Goal: Information Seeking & Learning: Learn about a topic

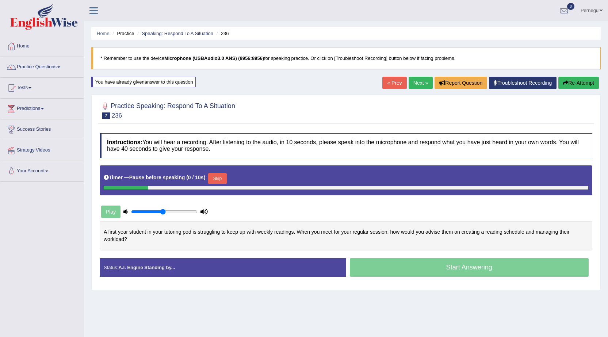
click at [220, 178] on button "Skip" at bounding box center [217, 178] width 18 height 11
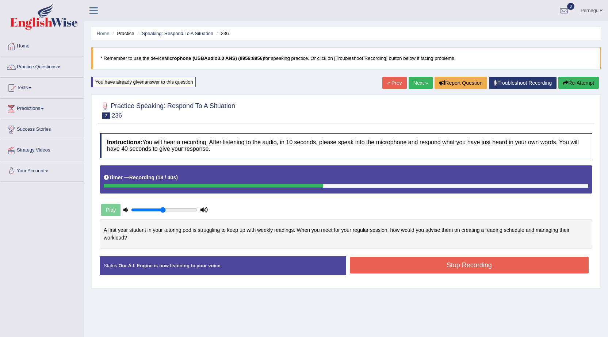
click at [419, 264] on button "Stop Recording" at bounding box center [469, 265] width 239 height 17
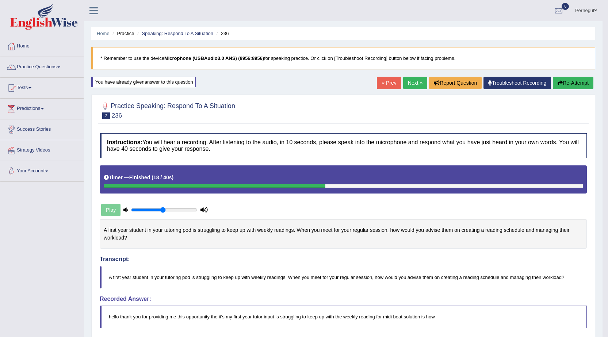
click at [403, 84] on link "Next »" at bounding box center [415, 83] width 24 height 12
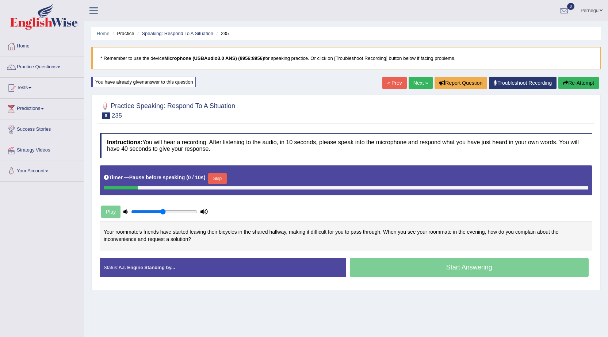
click at [216, 178] on button "Skip" at bounding box center [217, 178] width 18 height 11
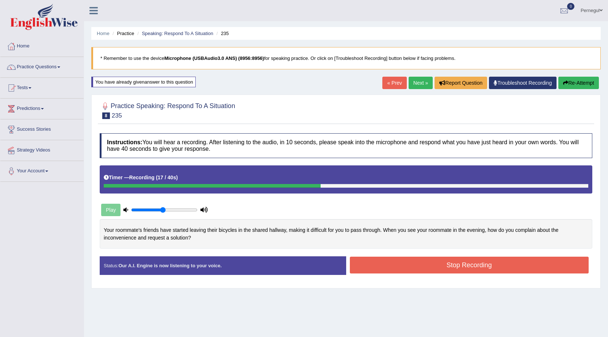
click at [419, 262] on button "Stop Recording" at bounding box center [469, 265] width 239 height 17
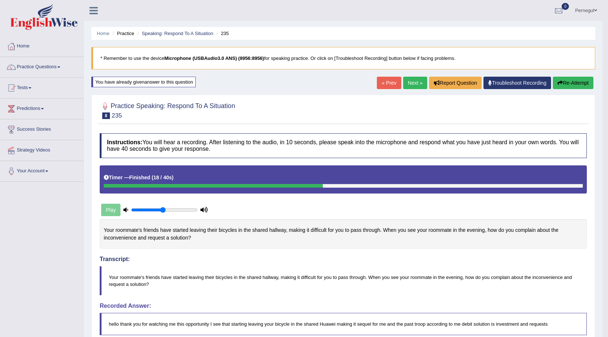
click at [412, 82] on link "Next »" at bounding box center [415, 83] width 24 height 12
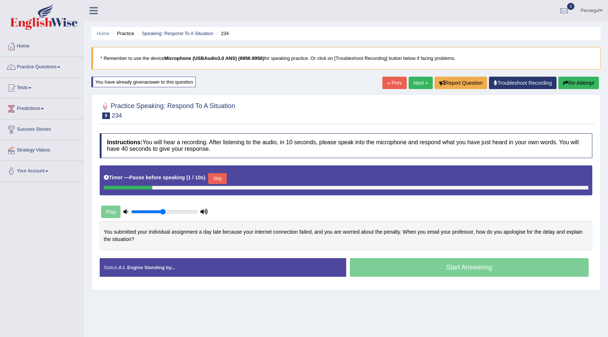
click at [220, 177] on button "Skip" at bounding box center [217, 178] width 18 height 11
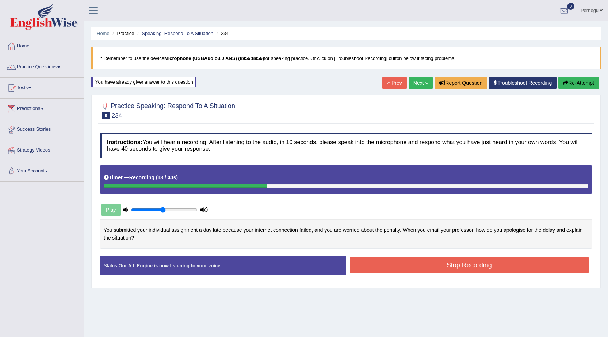
click at [592, 79] on button "Re-Attempt" at bounding box center [579, 83] width 41 height 12
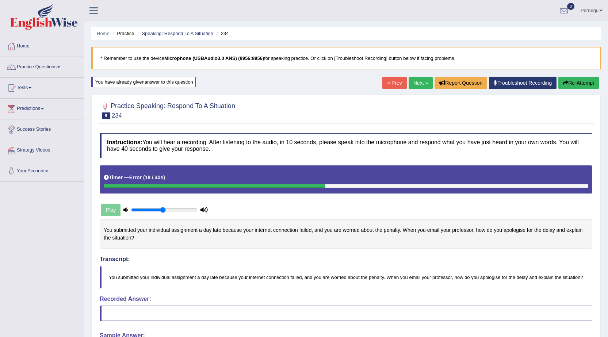
click at [415, 82] on link "Next »" at bounding box center [421, 83] width 24 height 12
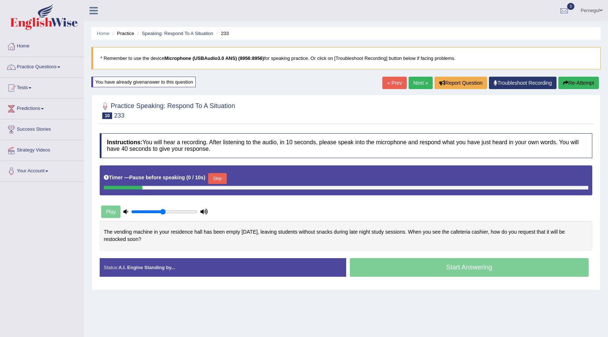
click at [218, 175] on button "Skip" at bounding box center [217, 178] width 18 height 11
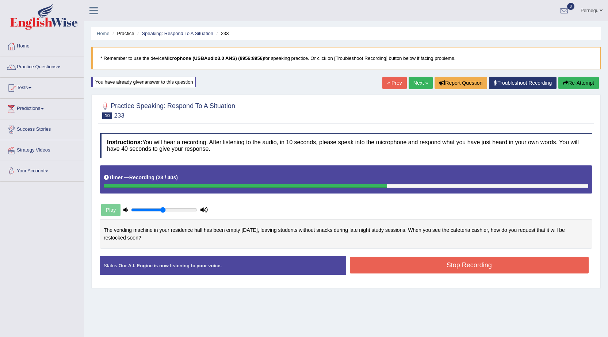
click at [449, 266] on button "Stop Recording" at bounding box center [469, 265] width 239 height 17
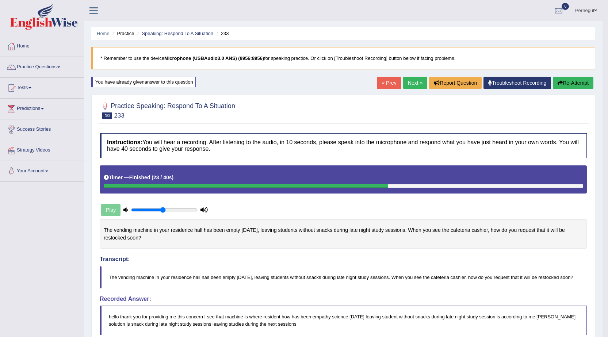
click at [408, 80] on link "Next »" at bounding box center [415, 83] width 24 height 12
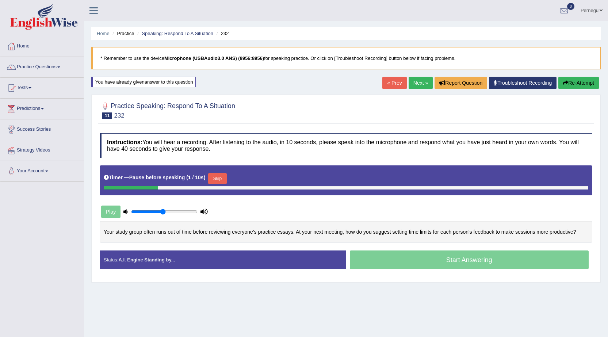
click at [220, 179] on button "Skip" at bounding box center [217, 178] width 18 height 11
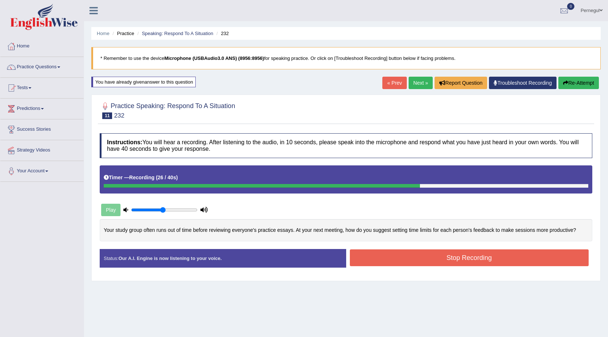
click at [459, 256] on button "Stop Recording" at bounding box center [469, 258] width 239 height 17
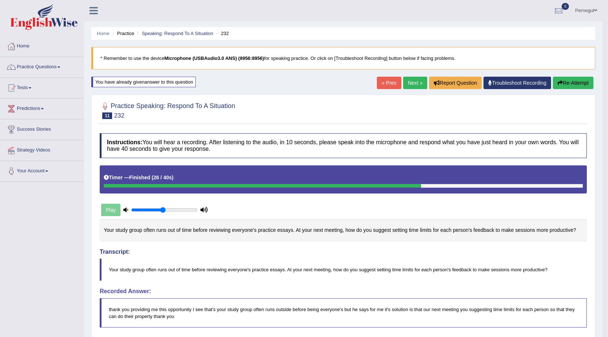
click at [407, 85] on link "Next »" at bounding box center [415, 83] width 24 height 12
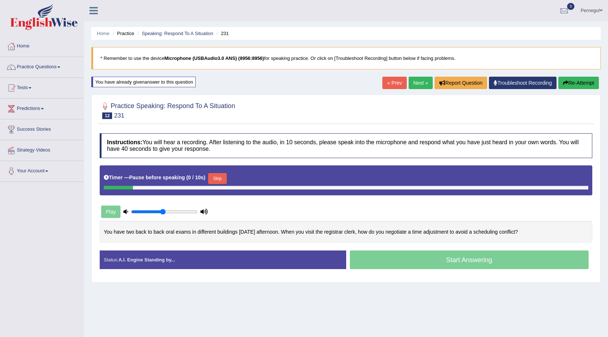
click at [218, 177] on button "Skip" at bounding box center [217, 178] width 18 height 11
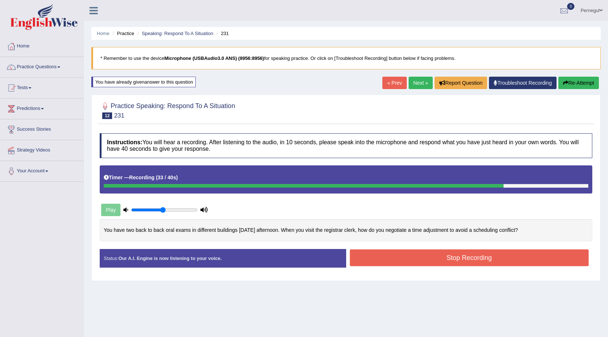
click at [574, 83] on button "Re-Attempt" at bounding box center [579, 83] width 41 height 12
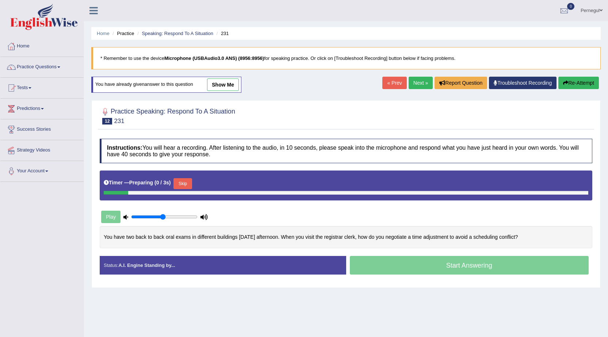
click at [183, 180] on button "Skip" at bounding box center [183, 183] width 18 height 11
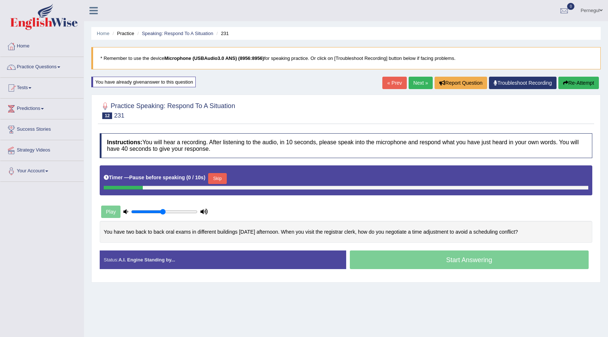
click at [216, 176] on button "Skip" at bounding box center [217, 178] width 18 height 11
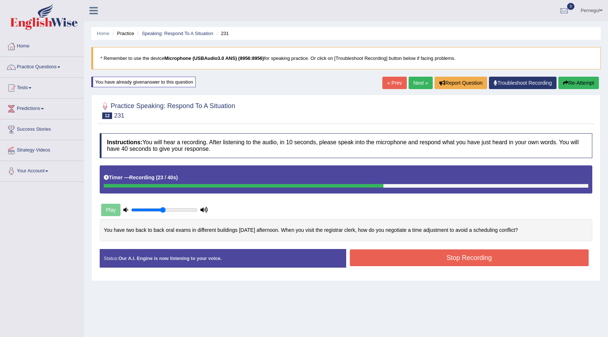
click at [571, 83] on button "Re-Attempt" at bounding box center [579, 83] width 41 height 12
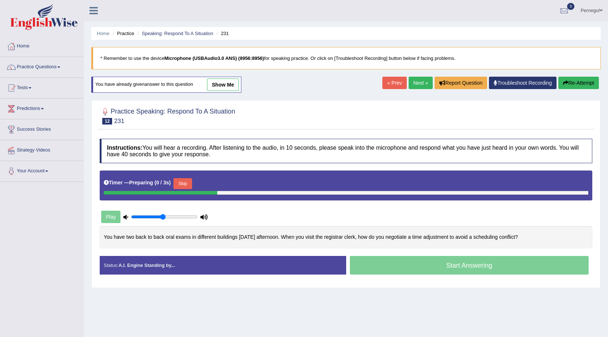
click at [183, 181] on button "Skip" at bounding box center [183, 183] width 18 height 11
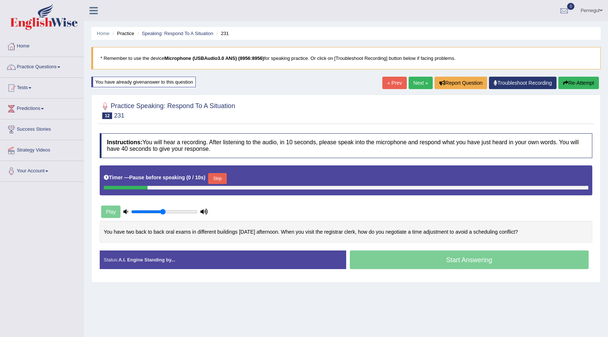
click at [224, 173] on button "Skip" at bounding box center [217, 178] width 18 height 11
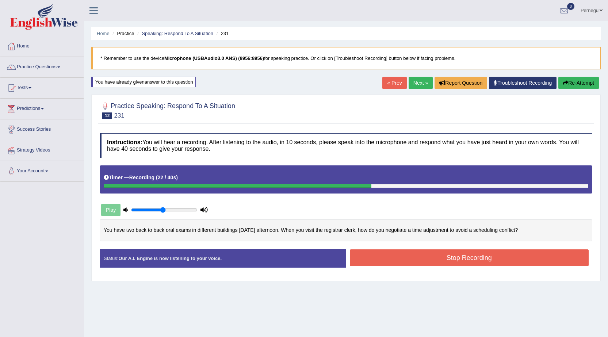
click at [501, 262] on button "Stop Recording" at bounding box center [469, 258] width 239 height 17
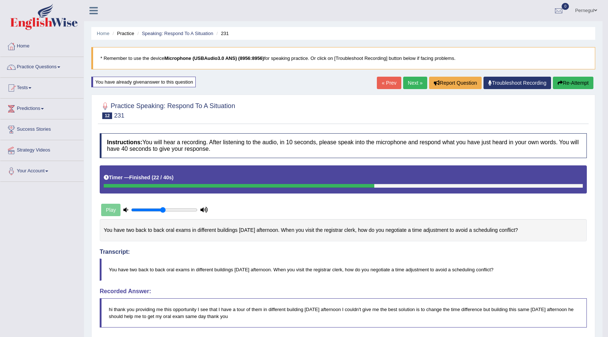
click at [410, 78] on link "Next »" at bounding box center [415, 83] width 24 height 12
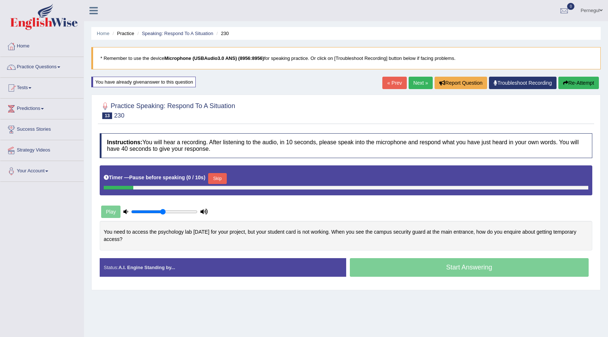
click at [216, 177] on button "Skip" at bounding box center [217, 178] width 18 height 11
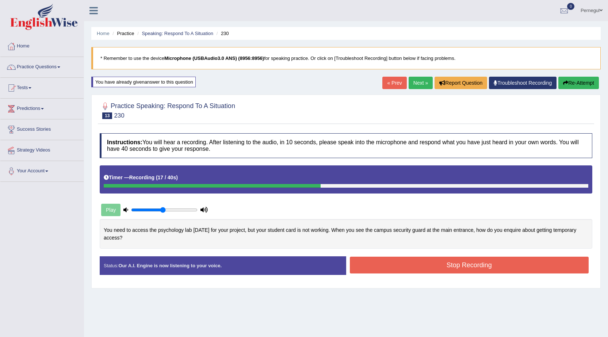
click at [581, 84] on button "Re-Attempt" at bounding box center [579, 83] width 41 height 12
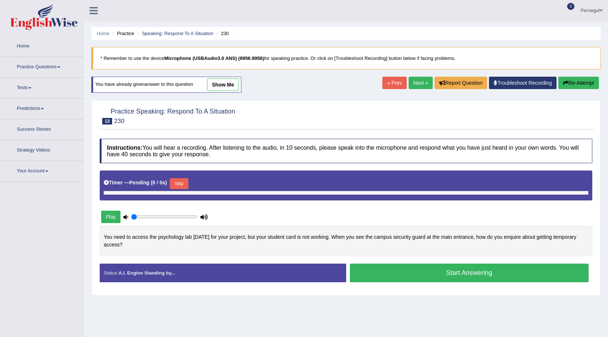
type input "0.5"
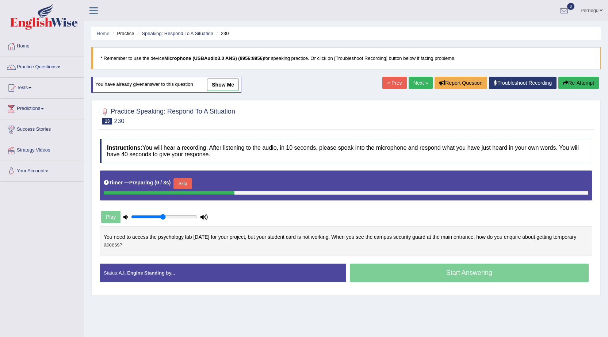
click at [183, 183] on button "Skip" at bounding box center [183, 183] width 18 height 11
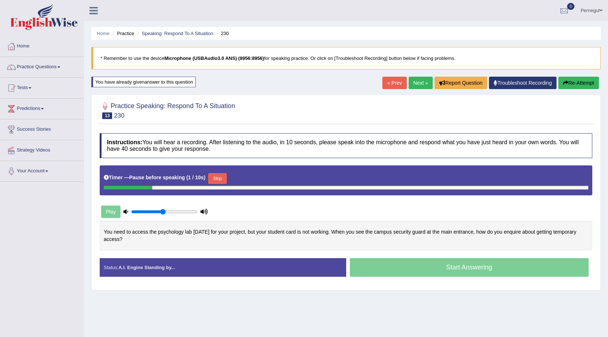
click at [222, 176] on button "Skip" at bounding box center [217, 178] width 18 height 11
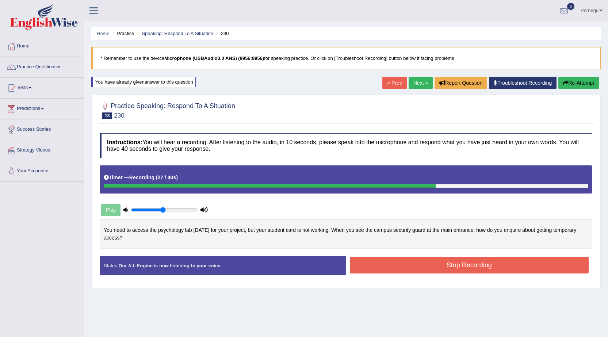
click at [420, 267] on button "Stop Recording" at bounding box center [469, 265] width 239 height 17
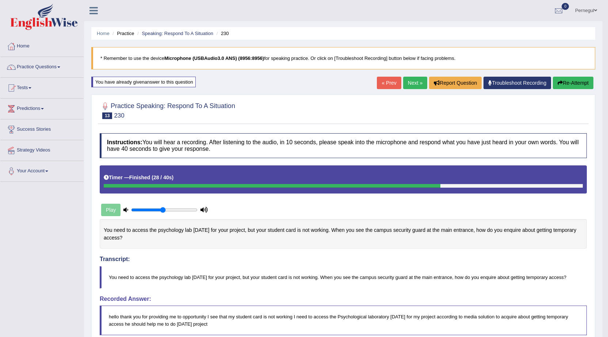
click at [570, 84] on button "Re-Attempt" at bounding box center [573, 83] width 41 height 12
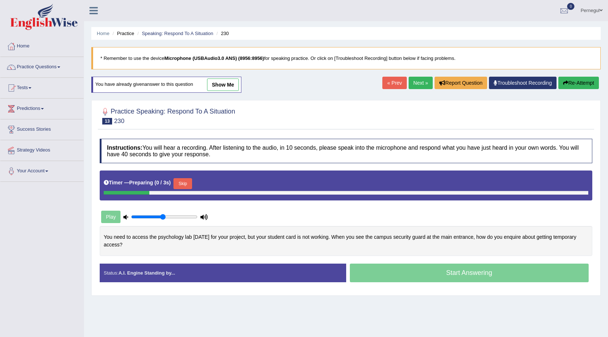
click at [187, 182] on button "Skip" at bounding box center [183, 183] width 18 height 11
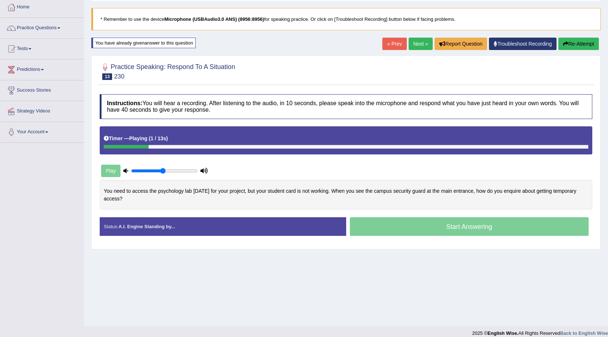
scroll to position [46, 0]
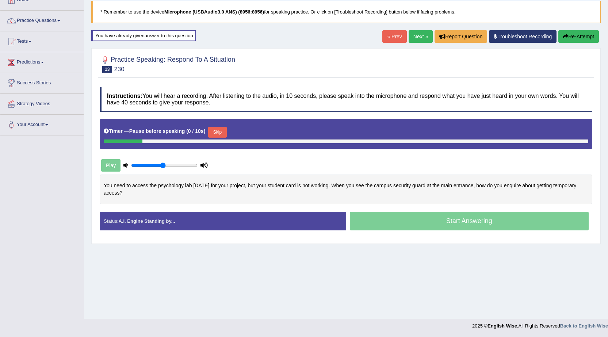
click at [221, 129] on button "Skip" at bounding box center [217, 132] width 18 height 11
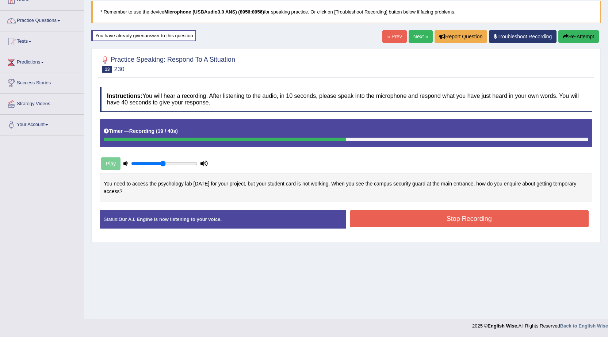
click at [371, 214] on button "Stop Recording" at bounding box center [469, 218] width 239 height 17
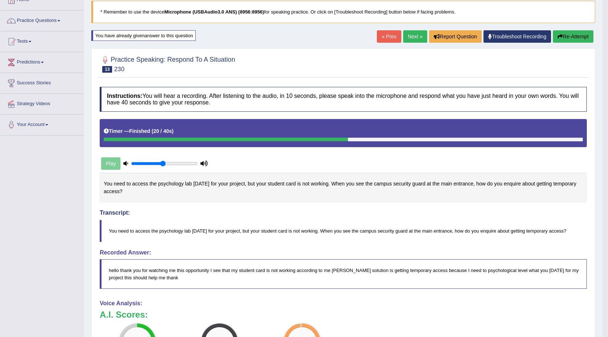
click at [404, 35] on link "Next »" at bounding box center [415, 36] width 24 height 12
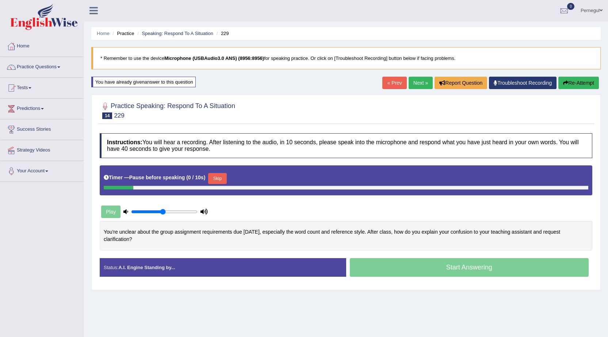
click at [220, 178] on button "Skip" at bounding box center [217, 178] width 18 height 11
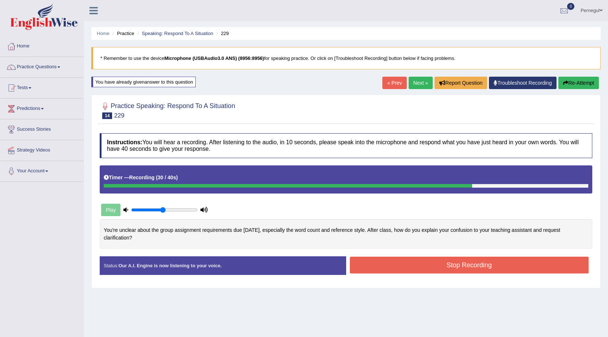
click at [449, 262] on button "Stop Recording" at bounding box center [469, 265] width 239 height 17
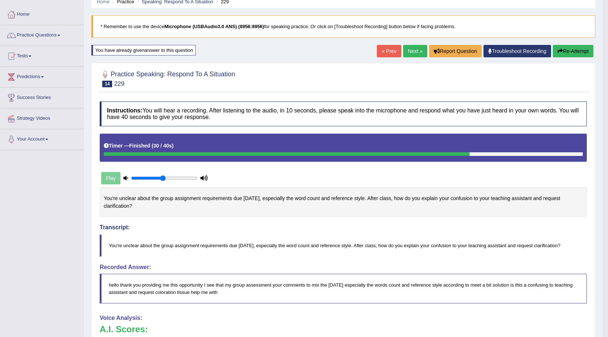
scroll to position [37, 0]
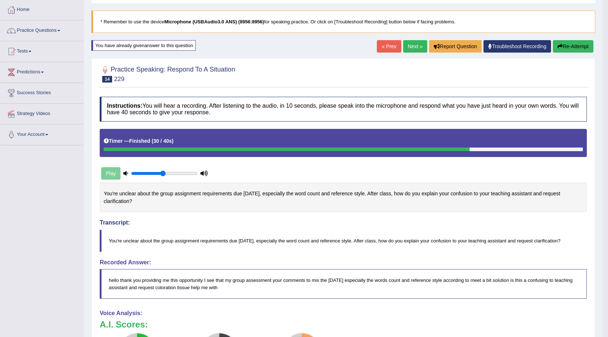
click at [571, 43] on button "Re-Attempt" at bounding box center [573, 46] width 41 height 12
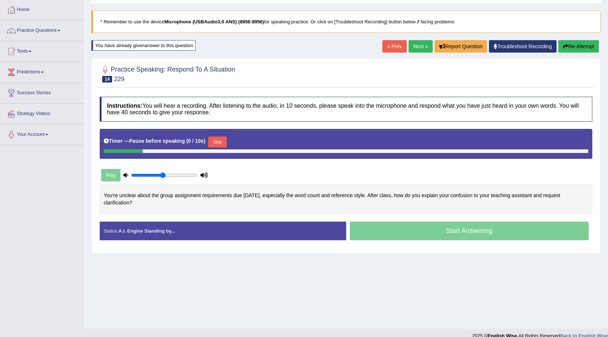
click at [216, 141] on button "Skip" at bounding box center [217, 142] width 18 height 11
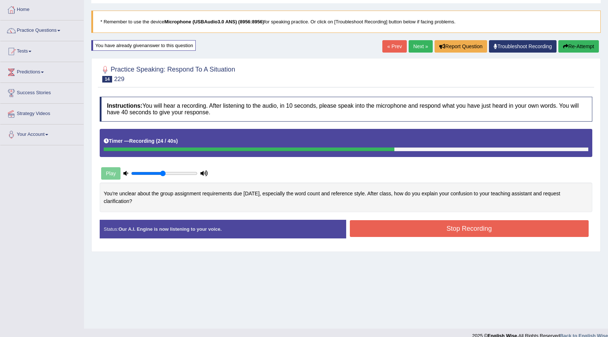
click at [400, 232] on button "Stop Recording" at bounding box center [469, 228] width 239 height 17
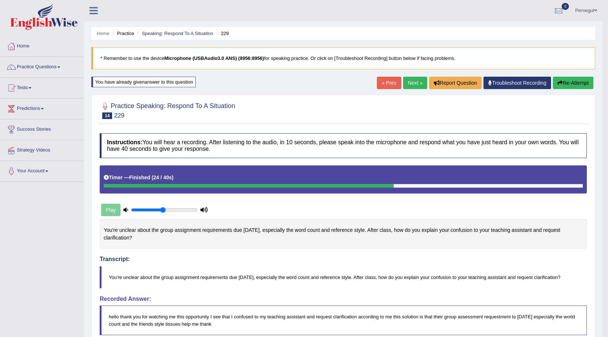
click at [415, 80] on link "Next »" at bounding box center [415, 83] width 24 height 12
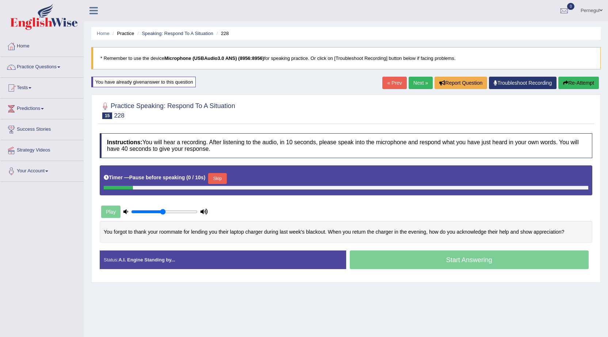
click at [221, 180] on button "Skip" at bounding box center [217, 178] width 18 height 11
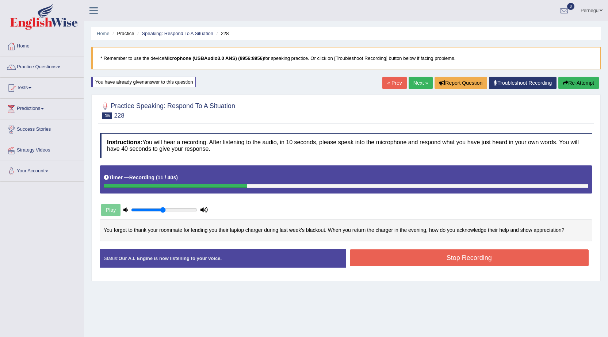
click at [570, 85] on button "Re-Attempt" at bounding box center [579, 83] width 41 height 12
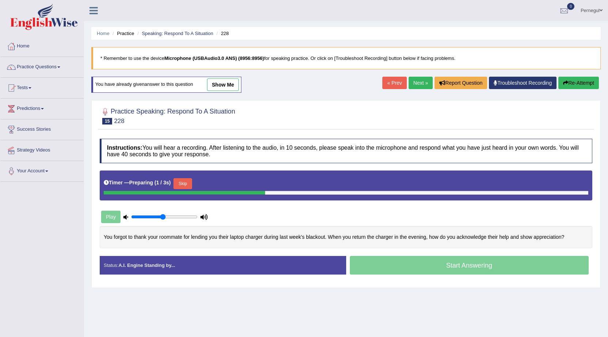
click at [189, 185] on button "Skip" at bounding box center [183, 183] width 18 height 11
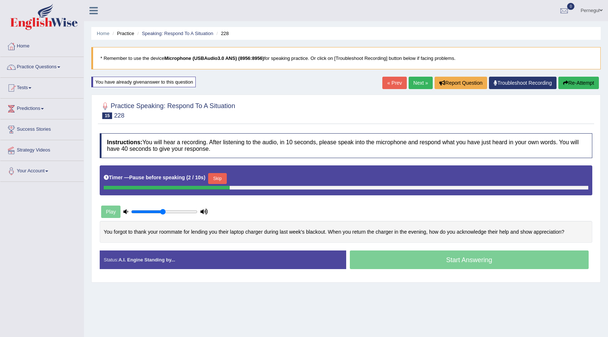
click at [218, 178] on button "Skip" at bounding box center [217, 178] width 18 height 11
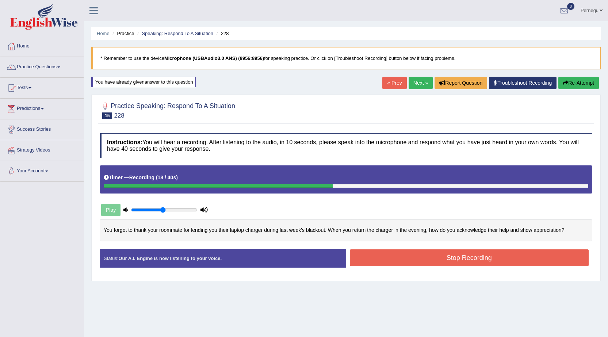
click at [453, 258] on button "Stop Recording" at bounding box center [469, 258] width 239 height 17
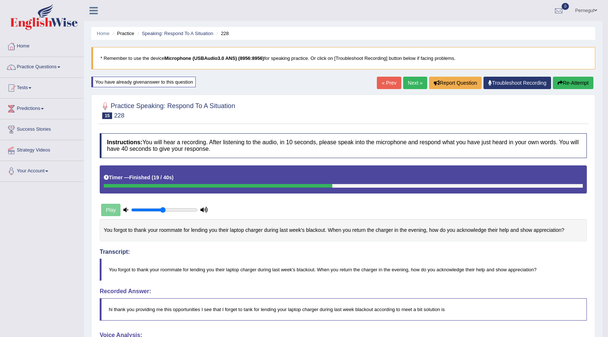
click at [416, 83] on link "Next »" at bounding box center [415, 83] width 24 height 12
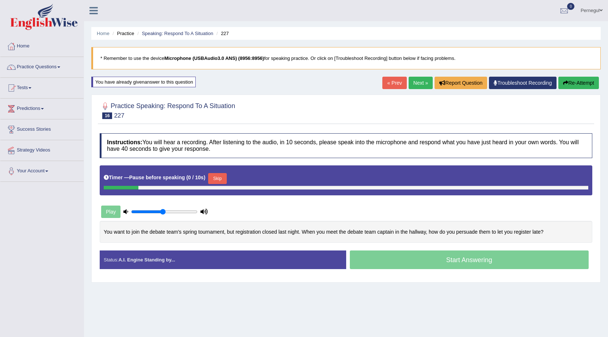
click at [216, 179] on button "Skip" at bounding box center [217, 178] width 18 height 11
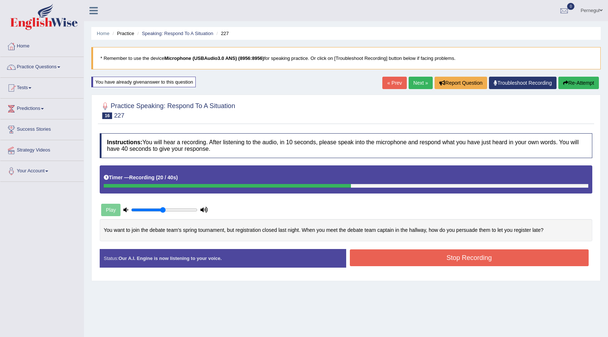
click at [408, 253] on button "Stop Recording" at bounding box center [469, 258] width 239 height 17
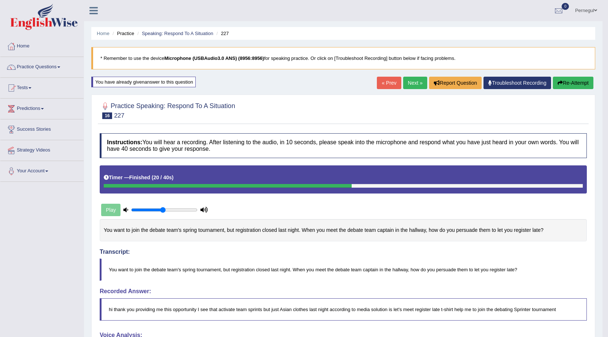
click at [403, 81] on link "Next »" at bounding box center [415, 83] width 24 height 12
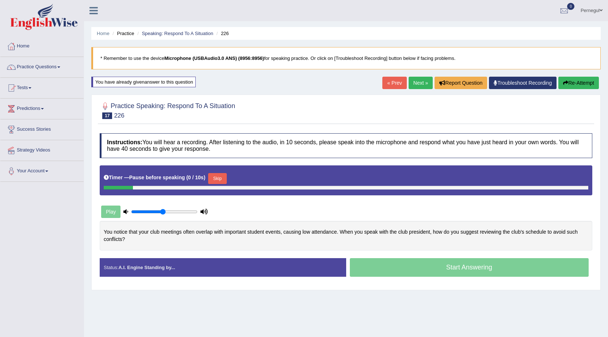
click at [226, 178] on button "Skip" at bounding box center [217, 178] width 18 height 11
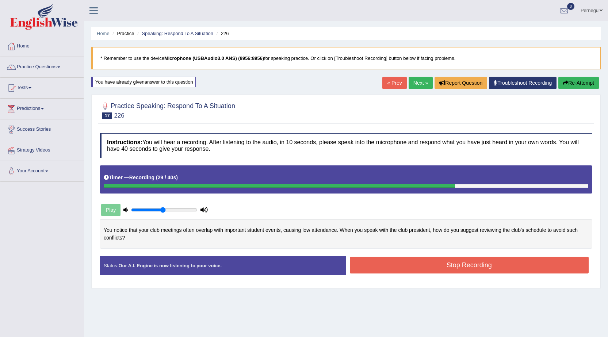
click at [374, 270] on button "Stop Recording" at bounding box center [469, 265] width 239 height 17
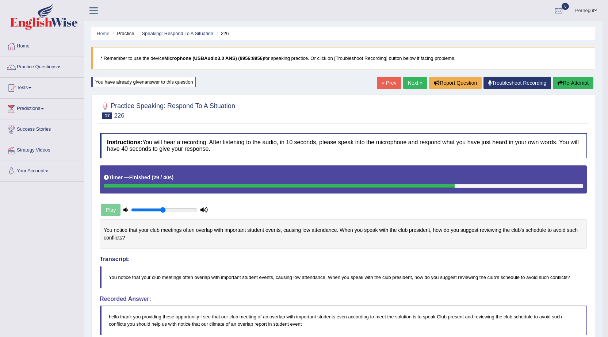
click at [411, 79] on link "Next »" at bounding box center [415, 83] width 24 height 12
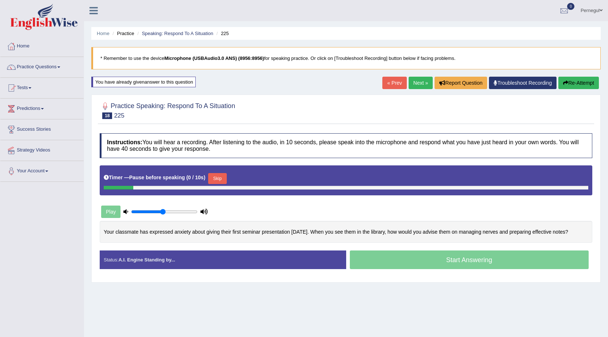
click at [221, 176] on button "Skip" at bounding box center [217, 178] width 18 height 11
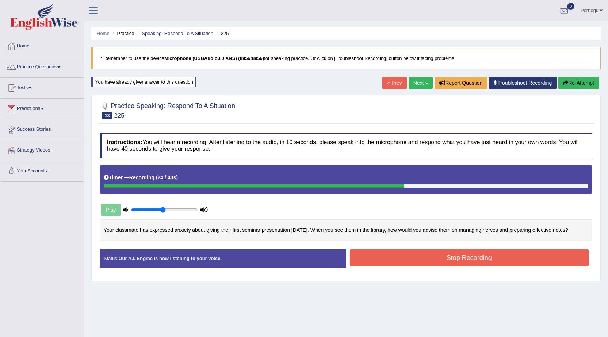
click at [452, 260] on button "Stop Recording" at bounding box center [469, 258] width 239 height 17
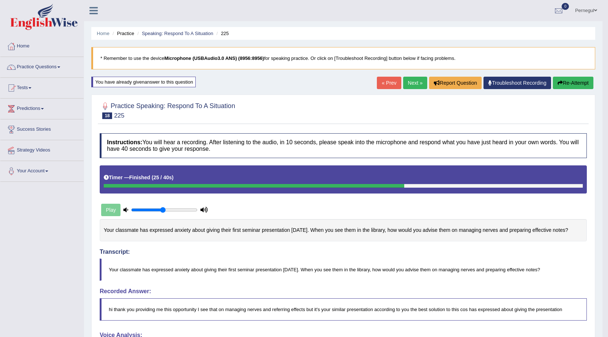
click at [417, 80] on link "Next »" at bounding box center [415, 83] width 24 height 12
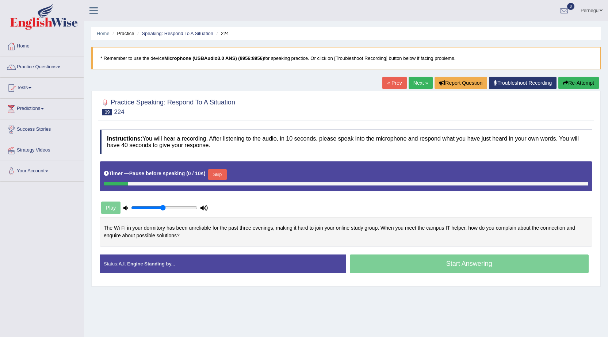
click at [216, 172] on button "Skip" at bounding box center [217, 174] width 18 height 11
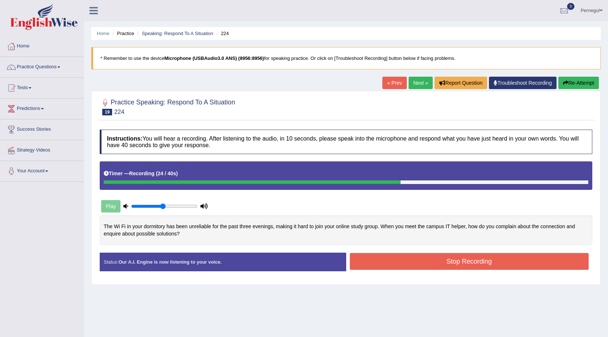
click at [451, 257] on button "Stop Recording" at bounding box center [469, 261] width 239 height 17
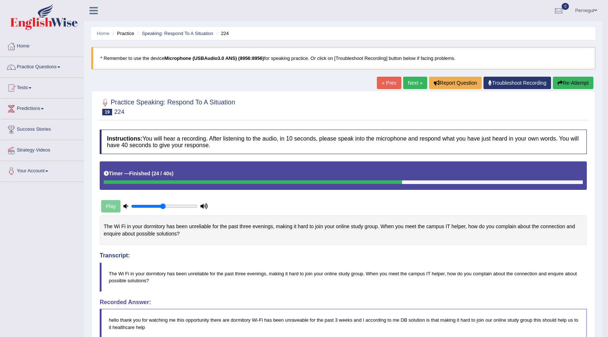
click at [576, 83] on button "Re-Attempt" at bounding box center [573, 83] width 41 height 12
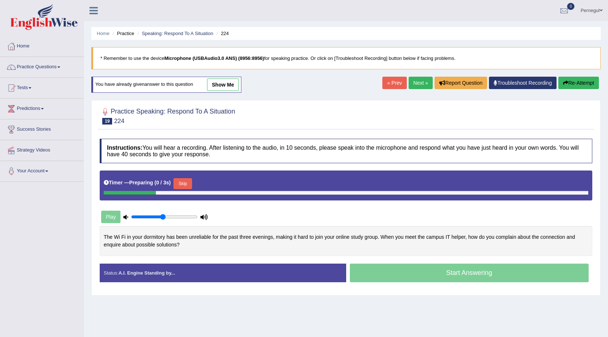
click at [183, 183] on button "Skip" at bounding box center [183, 183] width 18 height 11
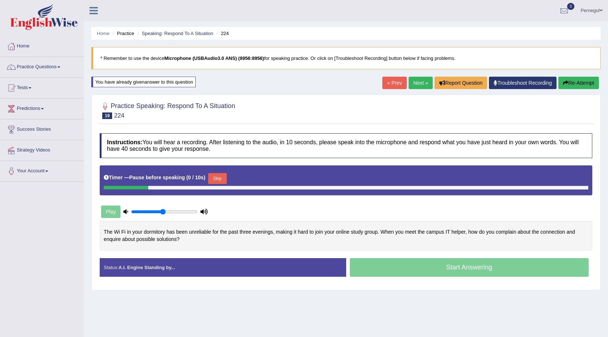
click at [224, 177] on button "Skip" at bounding box center [217, 178] width 18 height 11
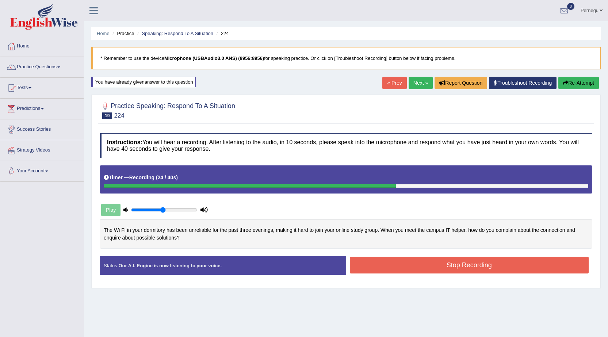
click at [387, 265] on button "Stop Recording" at bounding box center [469, 265] width 239 height 17
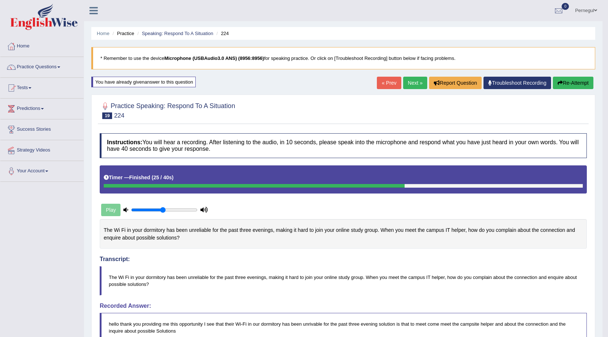
click at [415, 81] on link "Next »" at bounding box center [415, 83] width 24 height 12
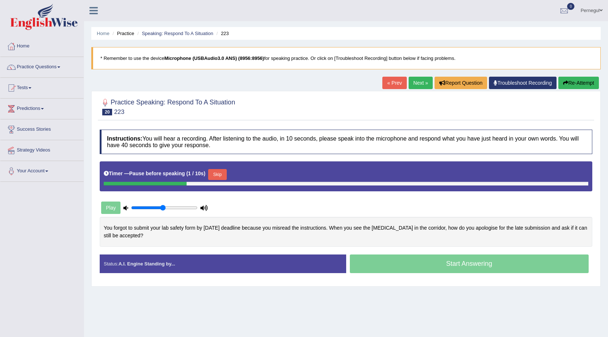
click at [218, 172] on button "Skip" at bounding box center [217, 174] width 18 height 11
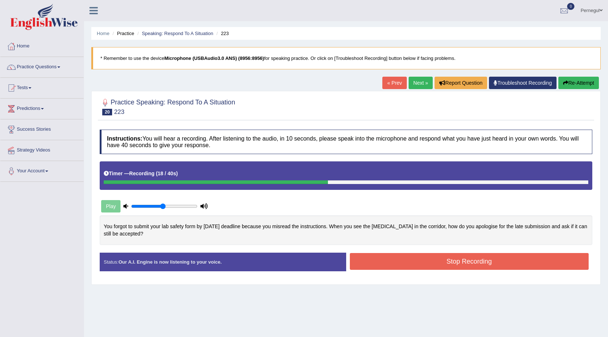
click at [449, 262] on button "Stop Recording" at bounding box center [469, 261] width 239 height 17
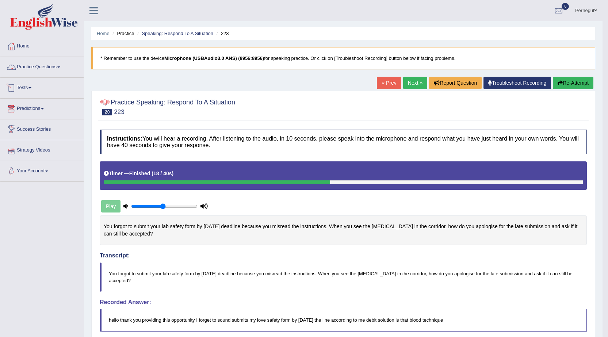
click at [31, 65] on link "Practice Questions" at bounding box center [41, 66] width 83 height 18
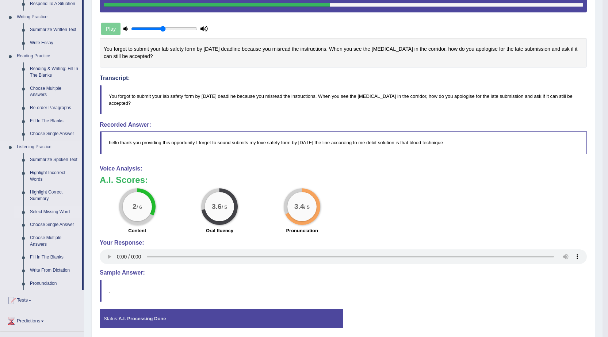
scroll to position [219, 0]
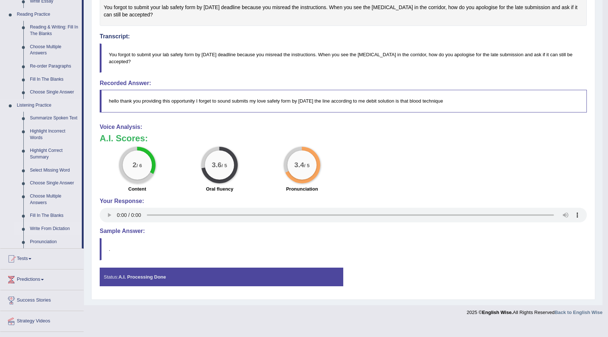
click at [59, 229] on link "Write From Dictation" at bounding box center [54, 228] width 55 height 13
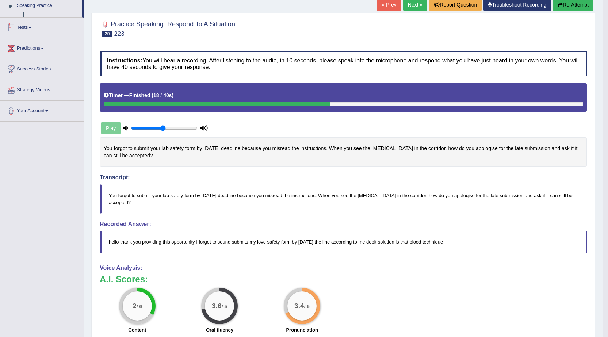
scroll to position [206, 0]
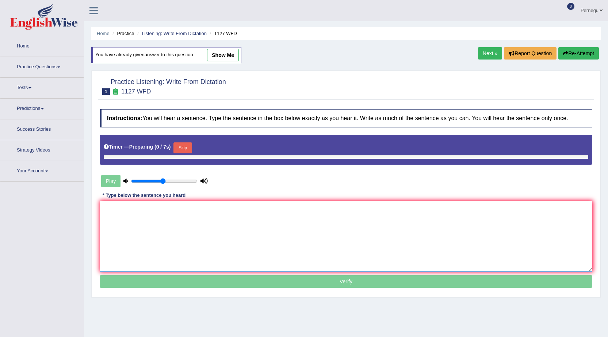
click at [172, 231] on textarea at bounding box center [346, 236] width 493 height 71
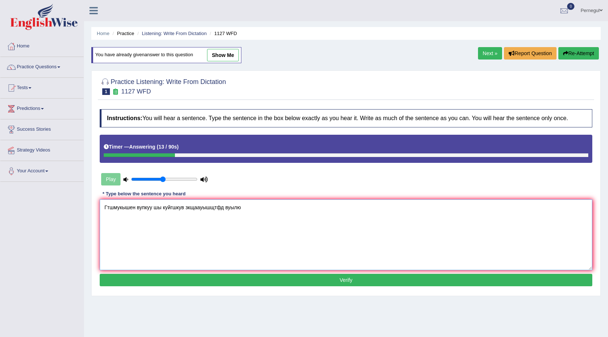
drag, startPoint x: 256, startPoint y: 207, endPoint x: 59, endPoint y: 210, distance: 197.7
click at [59, 210] on div "Toggle navigation Home Practice Questions Speaking Practice Read Aloud Repeat S…" at bounding box center [304, 190] width 608 height 380
paste textarea "and further illustrating about"
click at [302, 230] on textarea "and further illustrating about" at bounding box center [346, 234] width 493 height 71
drag, startPoint x: 180, startPoint y: 205, endPoint x: 59, endPoint y: 198, distance: 121.5
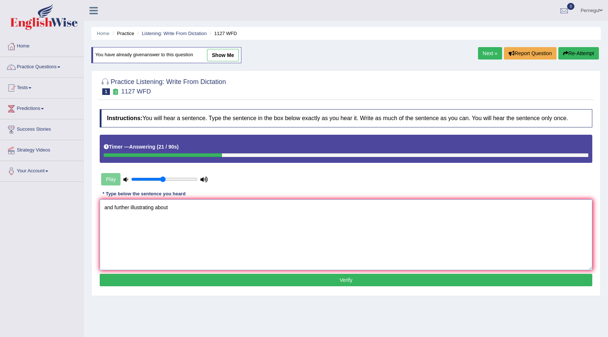
click at [59, 198] on div "Toggle navigation Home Practice Questions Speaking Practice Read Aloud Repeat S…" at bounding box center [304, 190] width 608 height 380
type textarea "University degree is required at the same time."
click at [255, 284] on button "Verify" at bounding box center [346, 280] width 493 height 12
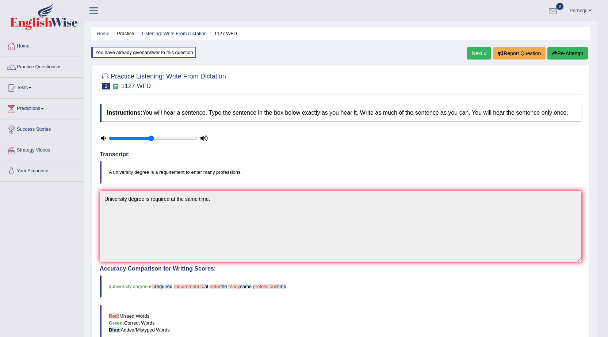
click at [473, 50] on link "Next »" at bounding box center [479, 53] width 24 height 12
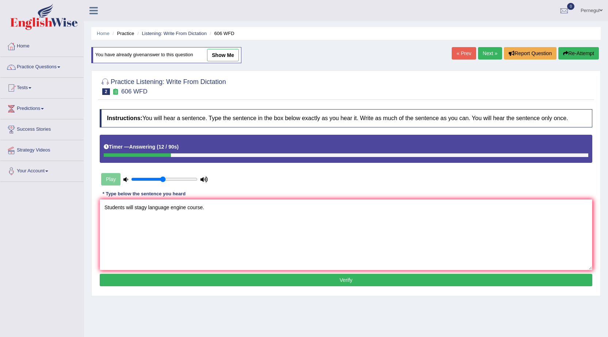
type textarea "Students will stagy language engine course."
click at [181, 280] on button "Verify" at bounding box center [346, 280] width 493 height 12
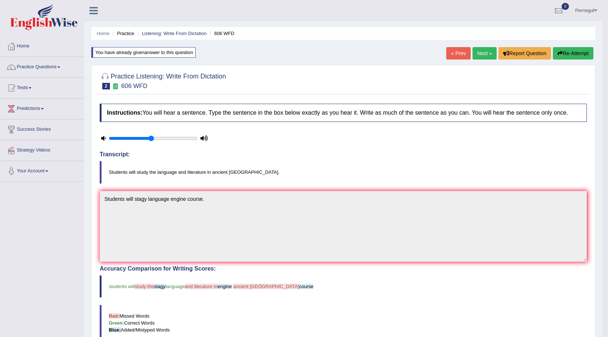
click at [479, 52] on link "Next »" at bounding box center [485, 53] width 24 height 12
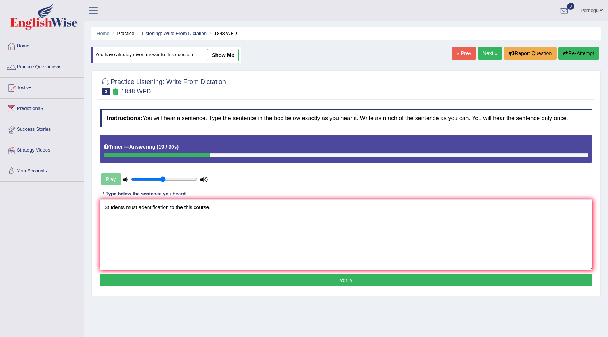
type textarea "Students must adentification to the this course."
click at [271, 283] on button "Verify" at bounding box center [346, 280] width 493 height 12
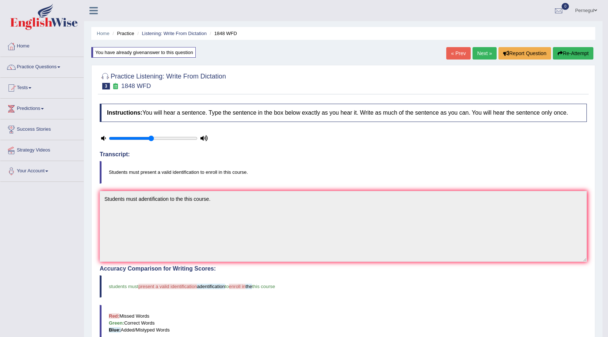
click at [484, 50] on link "Next »" at bounding box center [485, 53] width 24 height 12
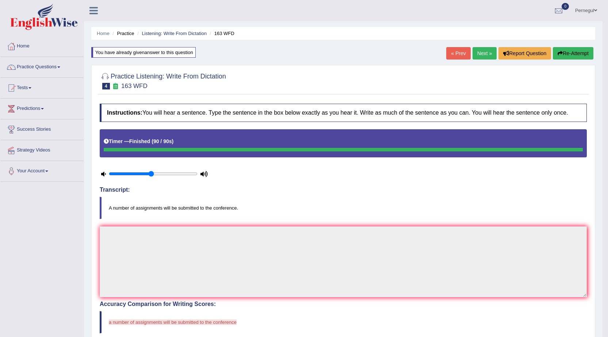
click at [585, 12] on link "Pernegul" at bounding box center [586, 9] width 33 height 19
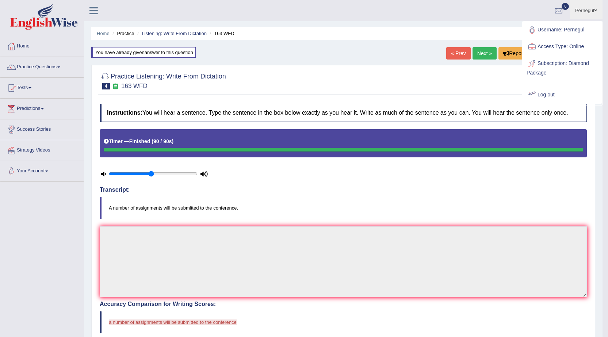
click at [541, 96] on link "Log out" at bounding box center [562, 95] width 79 height 17
